Goal: Find specific page/section: Find specific page/section

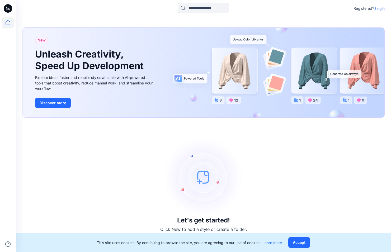
click at [379, 10] on p "Login" at bounding box center [380, 9] width 10 height 6
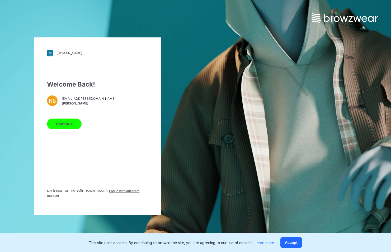
click at [69, 127] on button "Continue" at bounding box center [64, 124] width 35 height 11
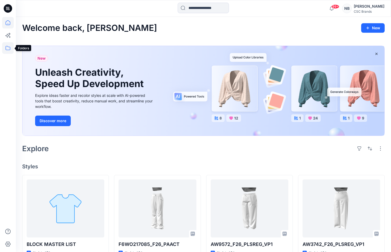
click at [9, 45] on icon at bounding box center [8, 48] width 12 height 12
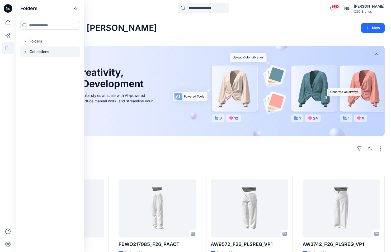
click at [25, 50] on icon at bounding box center [25, 52] width 4 height 4
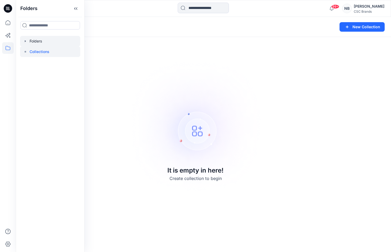
click at [24, 39] on div at bounding box center [50, 41] width 60 height 11
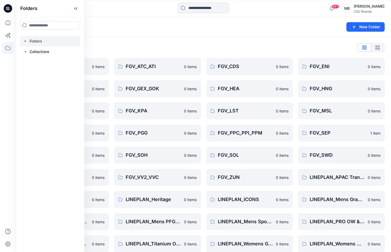
click at [154, 30] on div "Folders" at bounding box center [183, 26] width 322 height 7
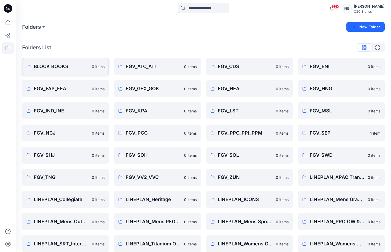
click at [76, 70] on link "BLOCK BOOKS 0 items" at bounding box center [65, 66] width 87 height 17
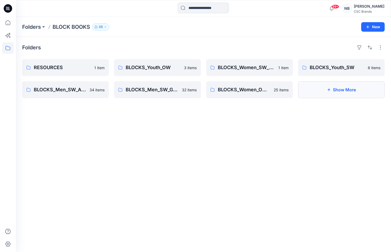
click at [347, 96] on button "Show More" at bounding box center [341, 89] width 87 height 17
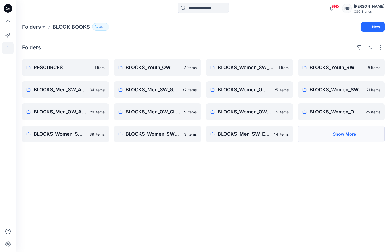
click at [340, 140] on button "Show More" at bounding box center [341, 134] width 87 height 17
click at [68, 94] on link "BLOCKS_Men_SW_APAC" at bounding box center [65, 89] width 87 height 17
click at [78, 117] on link "BLOCKS_Men_OW_APAC" at bounding box center [65, 112] width 87 height 17
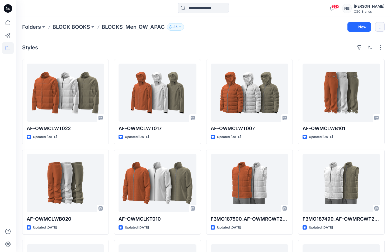
click at [379, 31] on button "button" at bounding box center [380, 27] width 10 height 10
click at [287, 55] on div "Styles AF-OWMCLWT022 Updated [DATE] AF-OWMCLWB020 Updated [DATE] F3MO155454_AF-…" at bounding box center [203, 194] width 375 height 314
click at [359, 50] on button "button" at bounding box center [359, 47] width 8 height 8
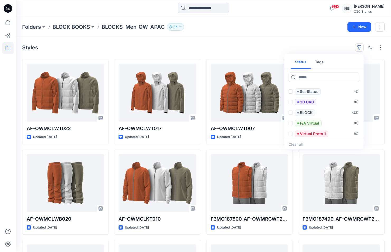
click at [317, 46] on div "Styles Status Tags Set Status ( 6 ) 3D CAD ( 0 ) BLOCK ( 23 ) F/A Virtual ( 0 )…" at bounding box center [203, 47] width 363 height 8
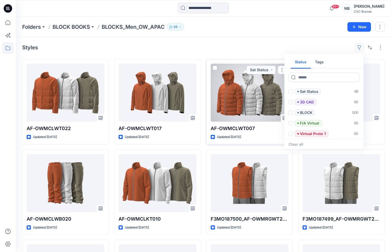
click at [212, 61] on div "AF-OWMCLWT007 Updated [DATE] Set Status" at bounding box center [249, 101] width 87 height 85
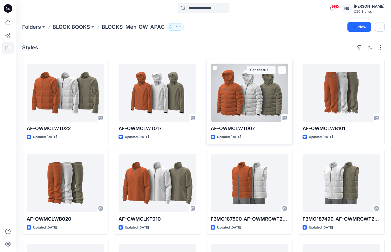
click at [227, 84] on div at bounding box center [250, 93] width 78 height 58
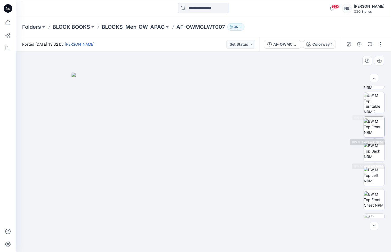
scroll to position [84, 0]
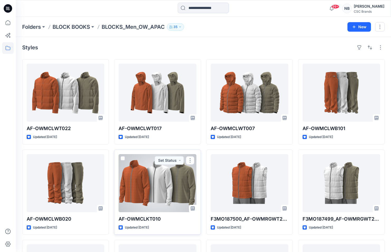
click at [152, 163] on div at bounding box center [158, 183] width 78 height 58
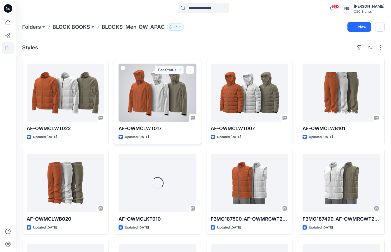
click at [168, 139] on div "Updated [DATE]" at bounding box center [158, 137] width 78 height 6
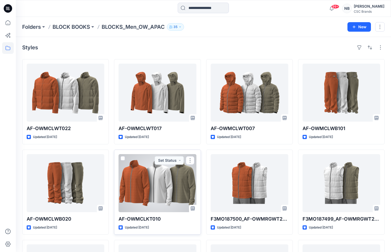
click at [147, 173] on div at bounding box center [158, 183] width 78 height 58
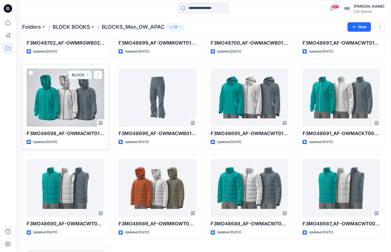
scroll to position [532, 0]
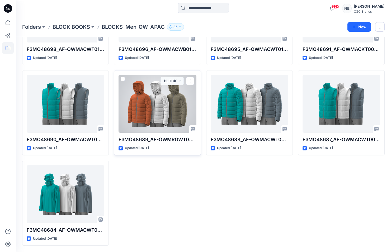
click at [152, 105] on div at bounding box center [158, 104] width 78 height 58
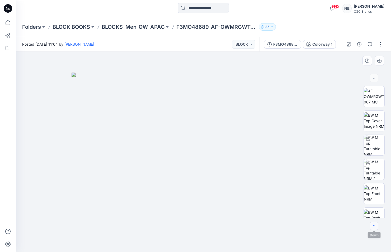
click at [376, 226] on icon "button" at bounding box center [374, 226] width 4 height 4
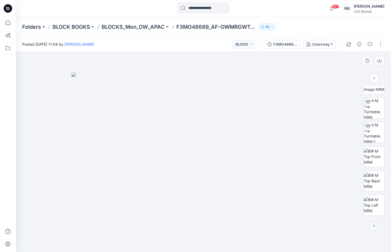
click at [376, 226] on icon "button" at bounding box center [374, 226] width 4 height 4
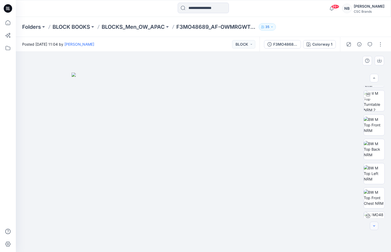
click at [376, 226] on icon "button" at bounding box center [374, 226] width 4 height 4
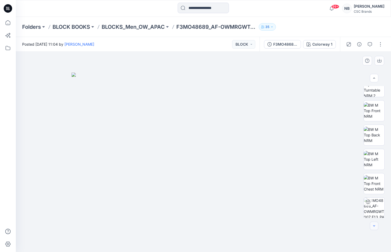
click at [376, 226] on icon "button" at bounding box center [374, 226] width 4 height 4
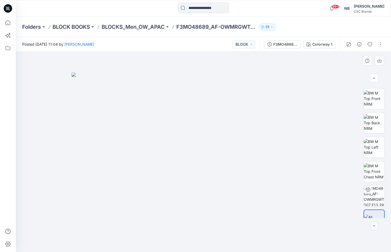
click at [376, 226] on icon "button" at bounding box center [374, 226] width 4 height 4
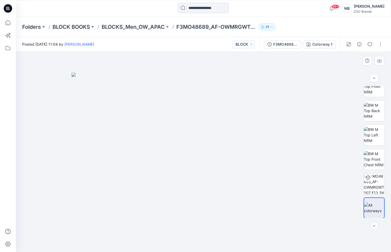
scroll to position [108, 0]
click at [376, 226] on div at bounding box center [374, 226] width 8 height 8
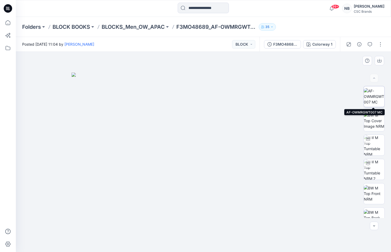
click at [368, 96] on img at bounding box center [374, 96] width 21 height 17
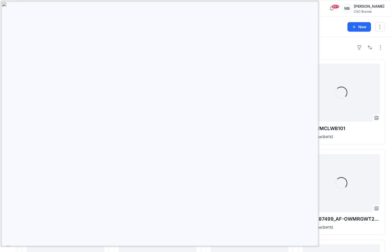
scroll to position [532, 0]
